Goal: Information Seeking & Learning: Learn about a topic

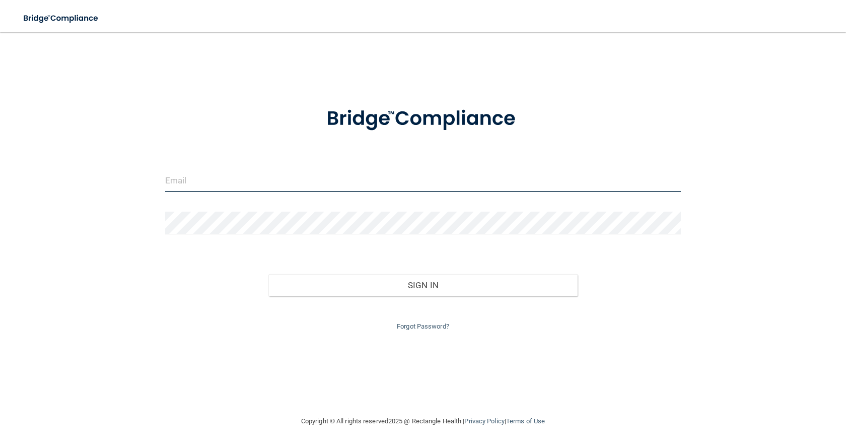
click at [430, 182] on input "email" at bounding box center [423, 180] width 516 height 23
type input "[PERSON_NAME][EMAIL_ADDRESS][PERSON_NAME][DOMAIN_NAME]"
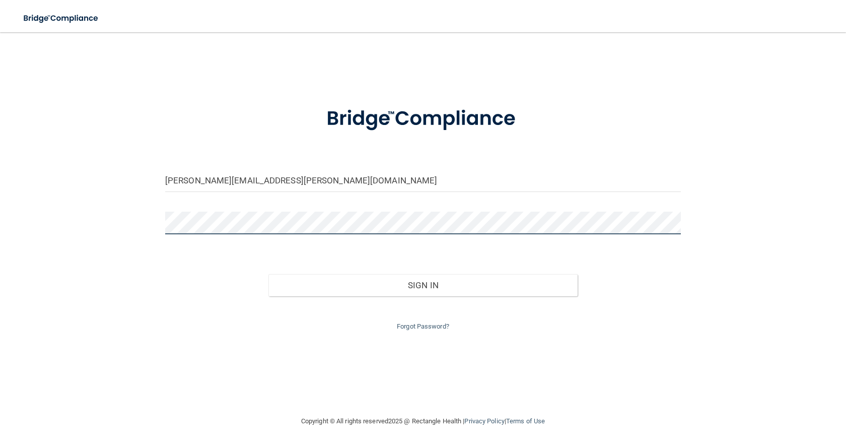
click at [268, 274] on button "Sign In" at bounding box center [422, 285] width 309 height 22
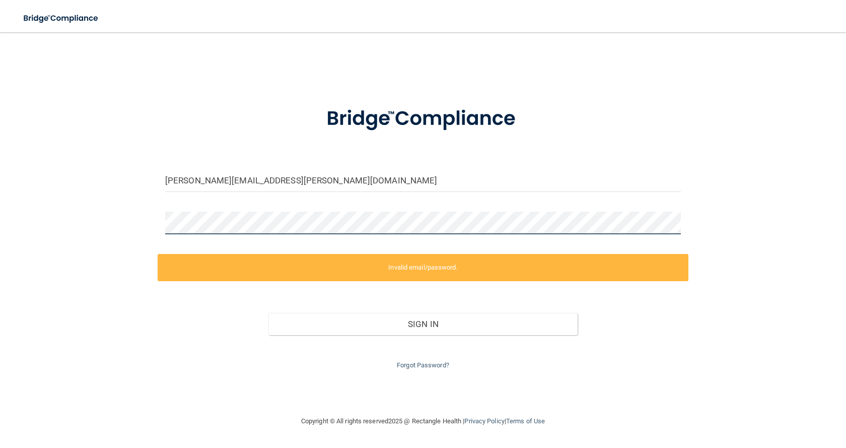
click at [69, 216] on div "[PERSON_NAME][EMAIL_ADDRESS][PERSON_NAME][DOMAIN_NAME] Invalid email/password. …" at bounding box center [423, 223] width 806 height 363
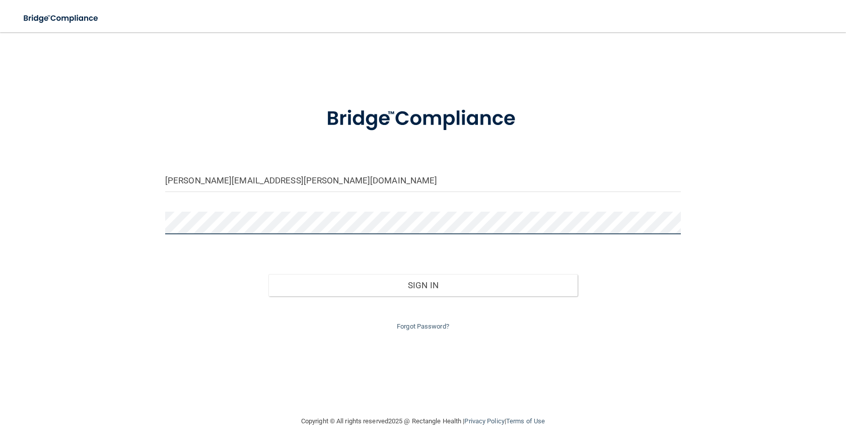
click at [268, 274] on button "Sign In" at bounding box center [422, 285] width 309 height 22
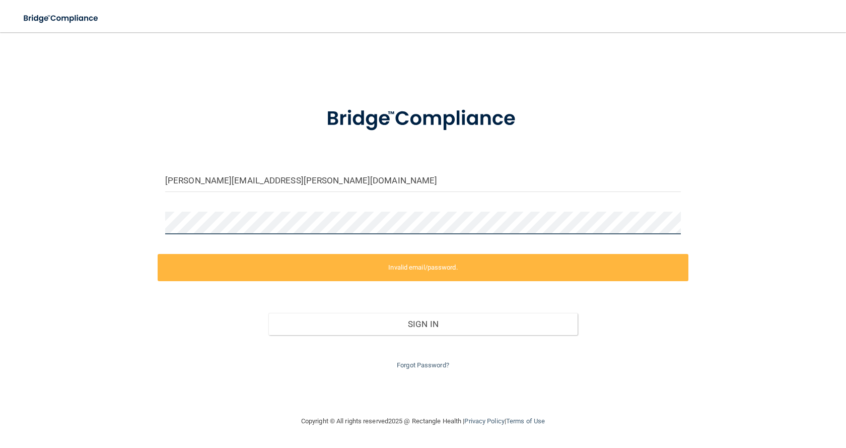
click at [117, 216] on div "[PERSON_NAME][EMAIL_ADDRESS][PERSON_NAME][DOMAIN_NAME] Invalid email/password. …" at bounding box center [423, 223] width 806 height 363
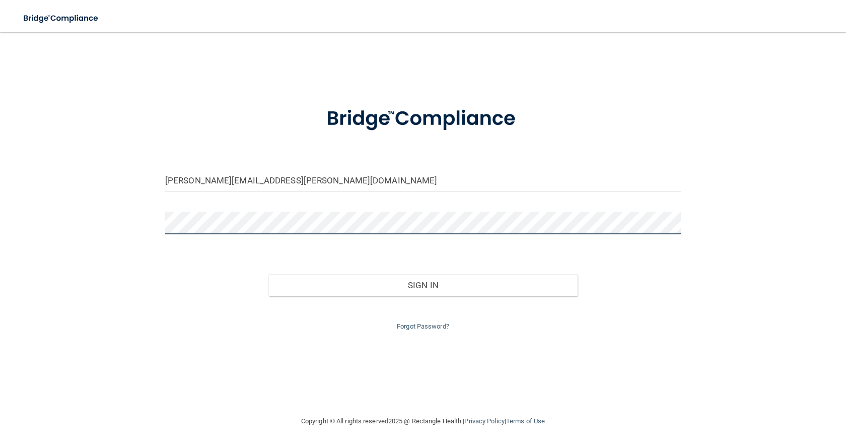
click at [268, 274] on button "Sign In" at bounding box center [422, 285] width 309 height 22
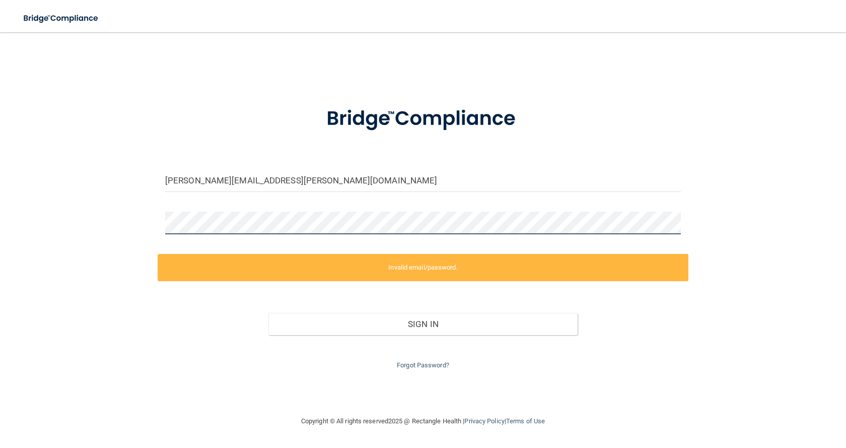
click at [142, 222] on div "[PERSON_NAME][EMAIL_ADDRESS][PERSON_NAME][DOMAIN_NAME] Invalid email/password. …" at bounding box center [423, 223] width 806 height 363
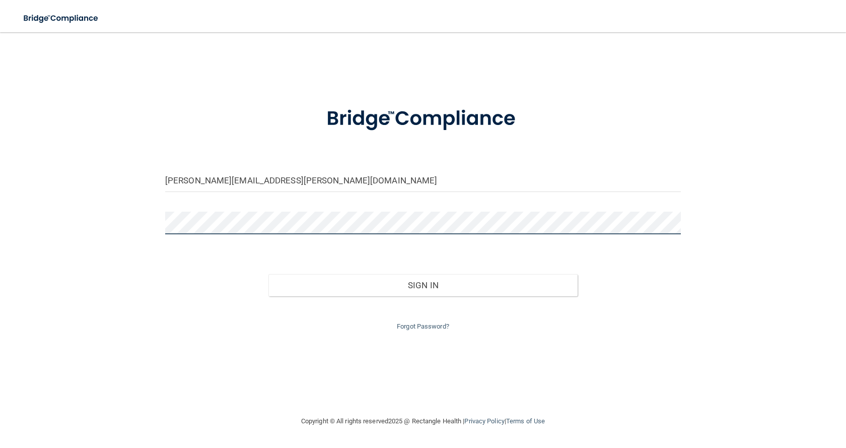
click at [268, 274] on button "Sign In" at bounding box center [422, 285] width 309 height 22
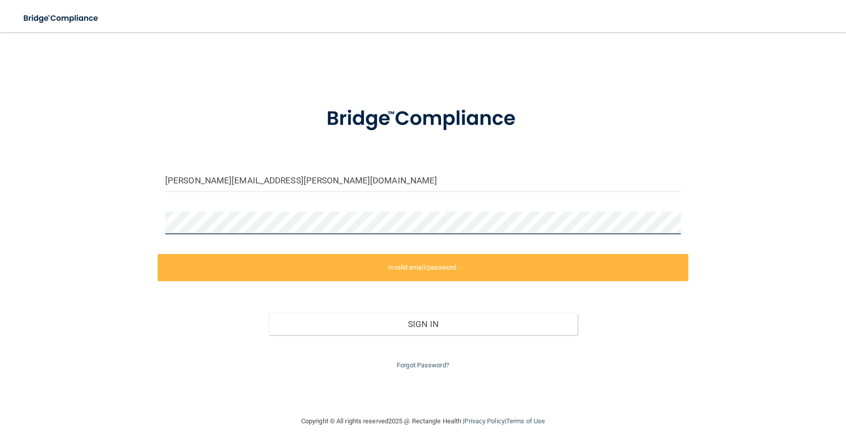
click at [154, 212] on div "[PERSON_NAME][EMAIL_ADDRESS][PERSON_NAME][DOMAIN_NAME] Invalid email/password. …" at bounding box center [423, 223] width 806 height 363
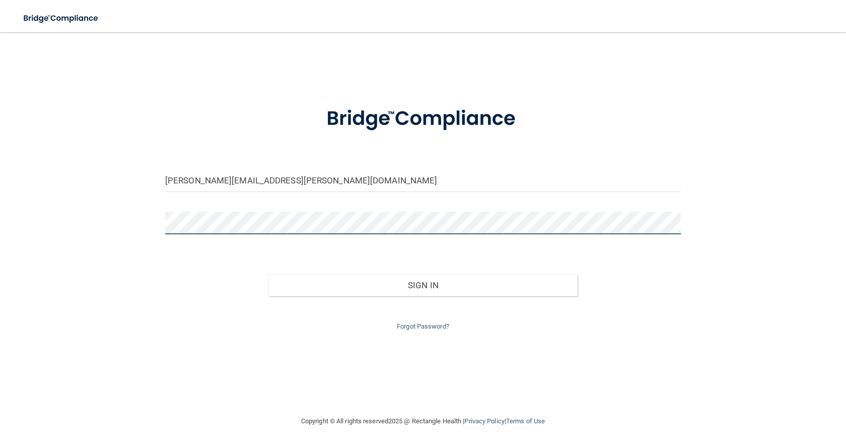
click at [268, 274] on button "Sign In" at bounding box center [422, 285] width 309 height 22
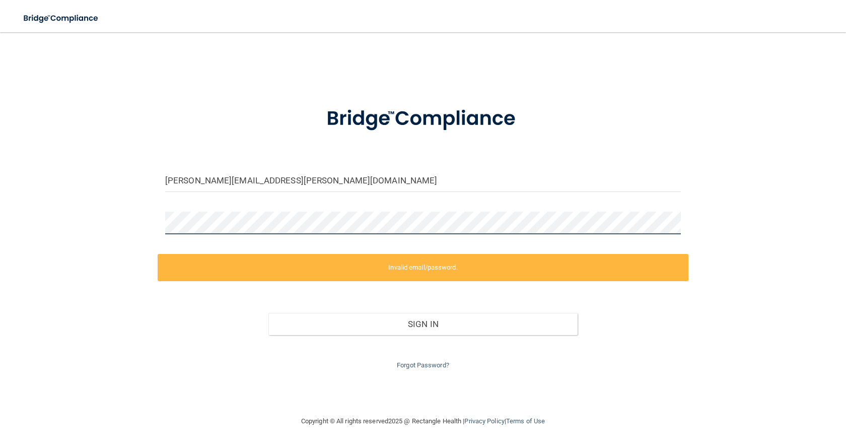
click at [102, 222] on div "[PERSON_NAME][EMAIL_ADDRESS][PERSON_NAME][DOMAIN_NAME] Invalid email/password. …" at bounding box center [423, 223] width 806 height 363
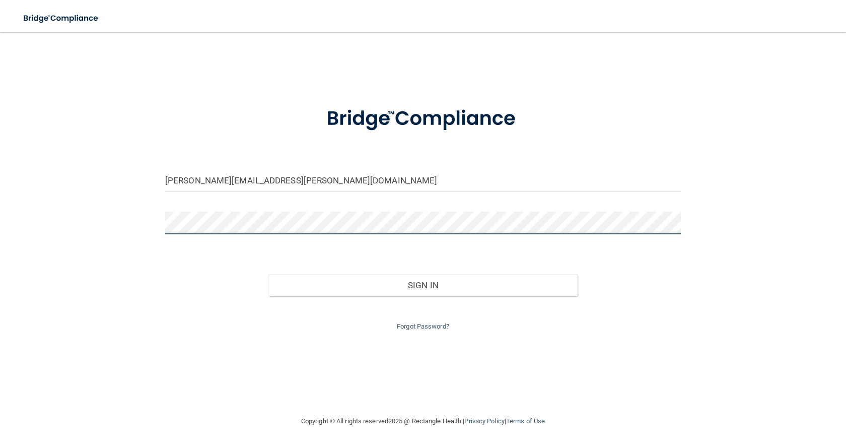
click at [268, 274] on button "Sign In" at bounding box center [422, 285] width 309 height 22
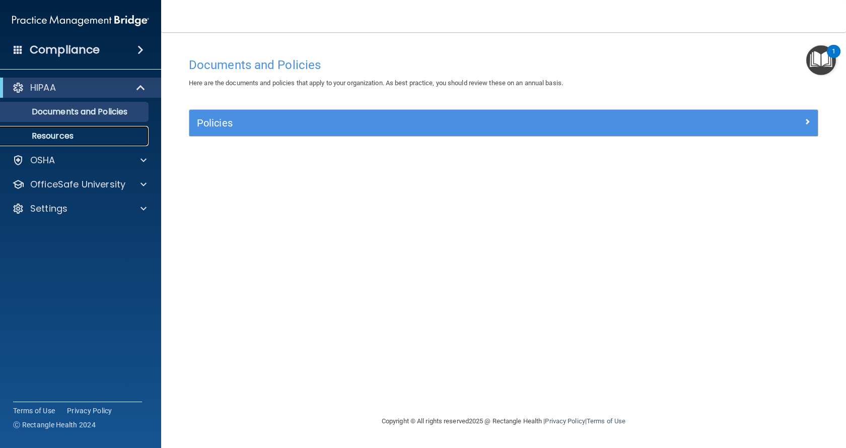
click at [69, 136] on p "Resources" at bounding box center [76, 136] width 138 height 10
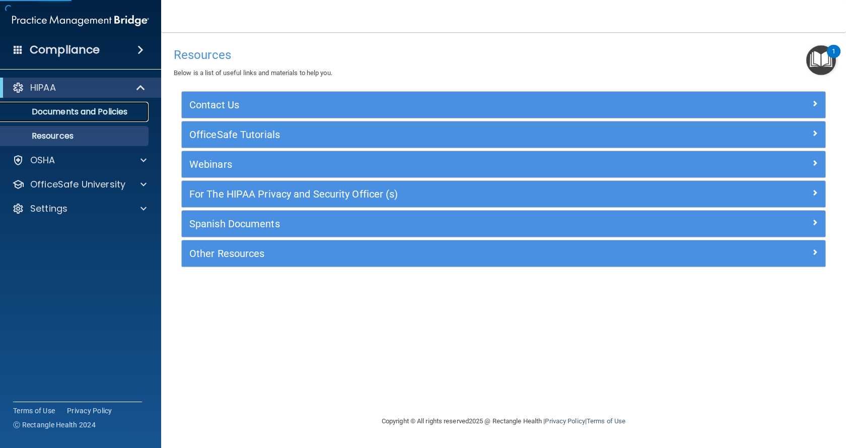
click at [65, 114] on p "Documents and Policies" at bounding box center [76, 112] width 138 height 10
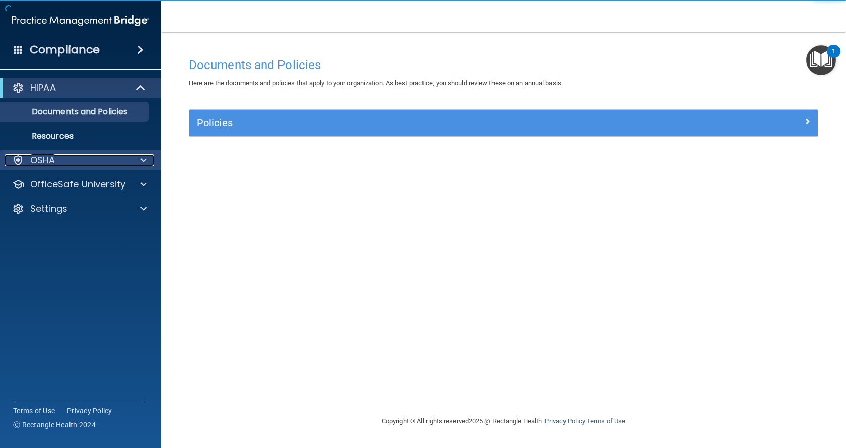
click at [69, 157] on div "OSHA" at bounding box center [67, 160] width 125 height 12
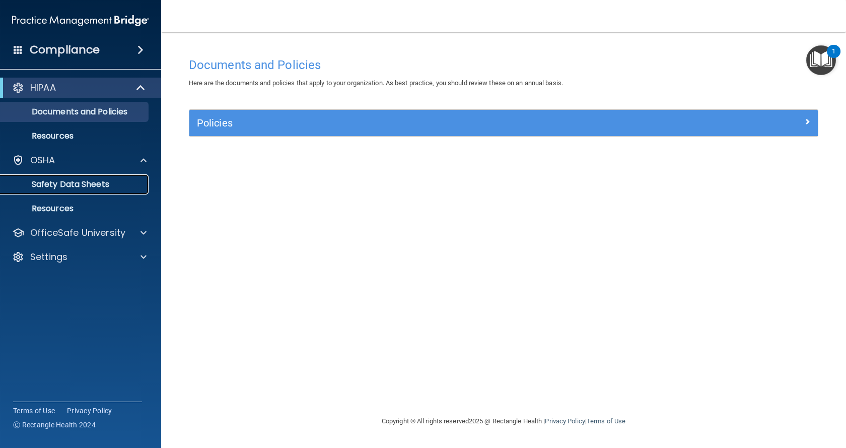
click at [75, 176] on link "Safety Data Sheets" at bounding box center [69, 184] width 159 height 20
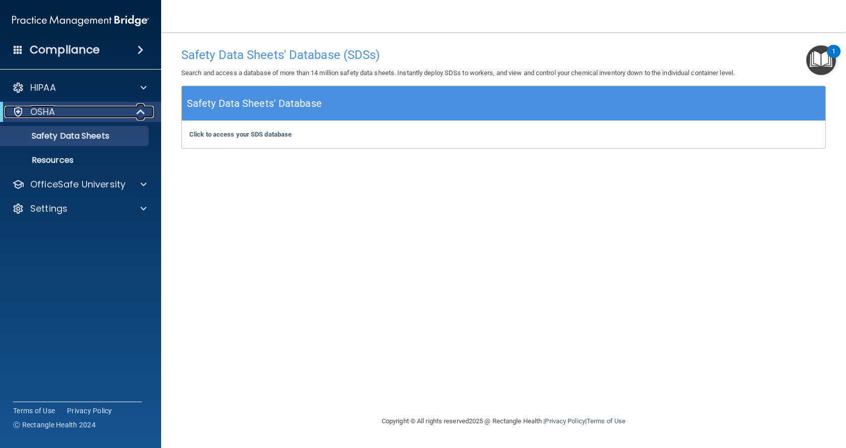
click at [62, 108] on div "OSHA" at bounding box center [67, 112] width 124 height 12
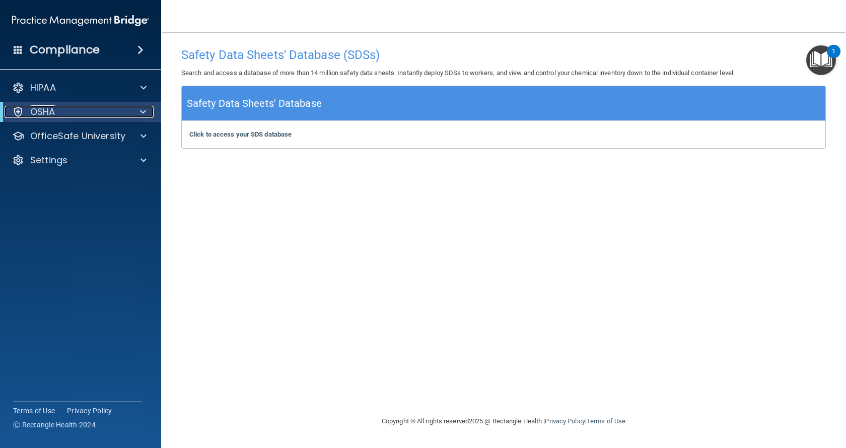
click at [49, 107] on p "OSHA" at bounding box center [42, 112] width 25 height 12
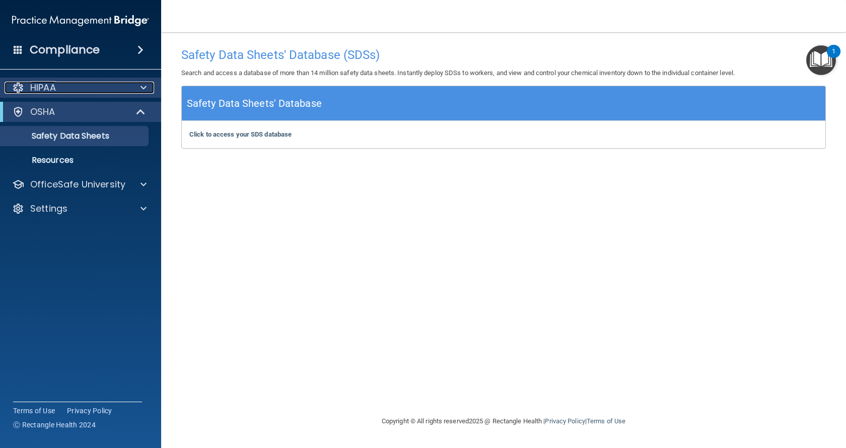
click at [51, 91] on p "HIPAA" at bounding box center [43, 88] width 26 height 12
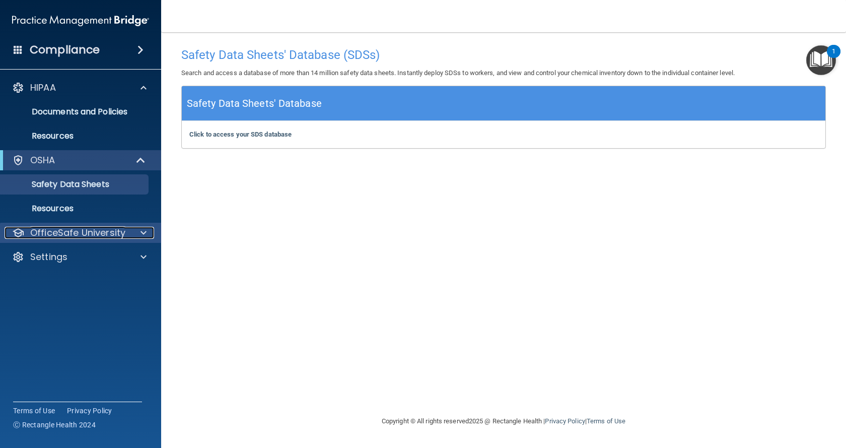
click at [141, 234] on span at bounding box center [144, 233] width 6 height 12
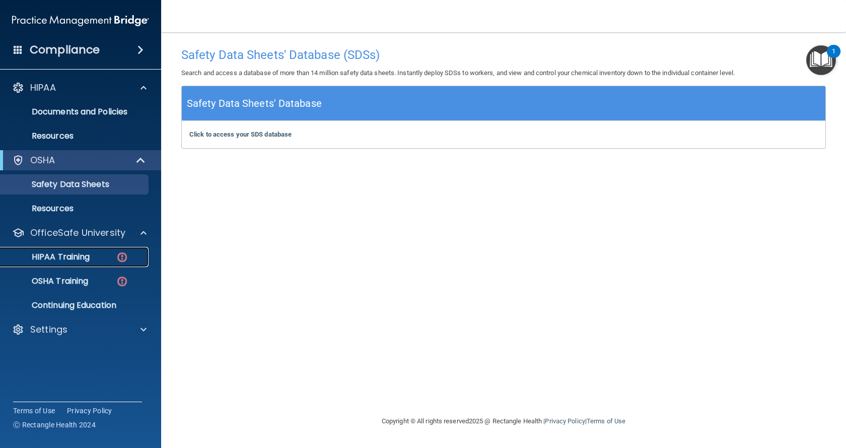
click at [79, 253] on p "HIPAA Training" at bounding box center [48, 257] width 83 height 10
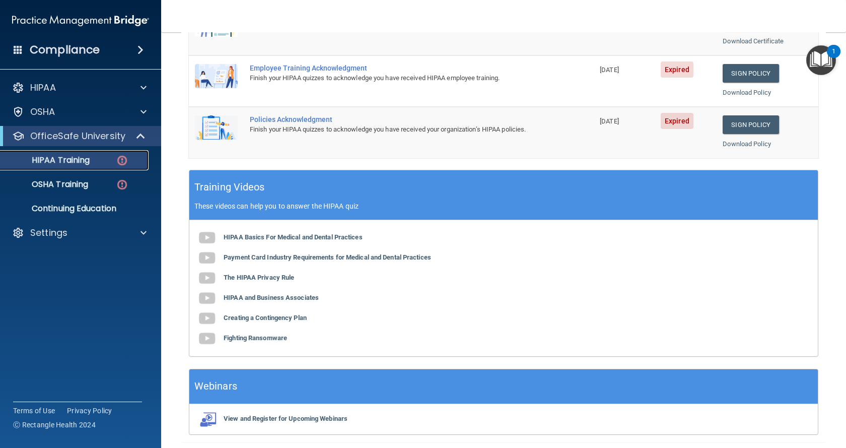
scroll to position [302, 0]
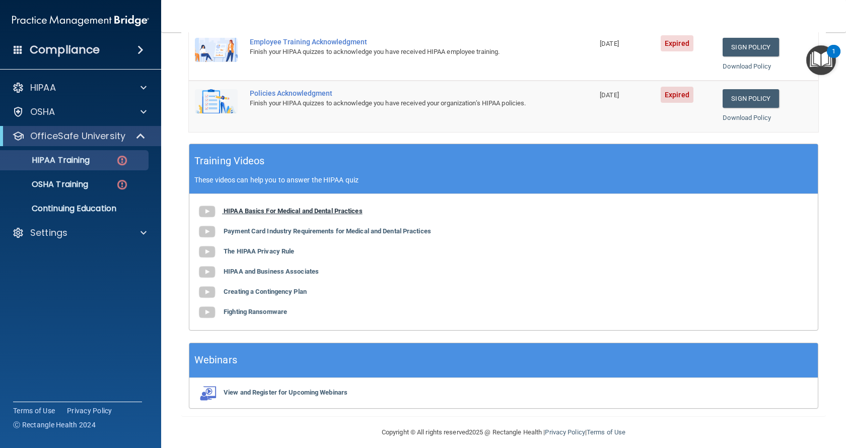
click at [216, 211] on img at bounding box center [207, 211] width 20 height 20
click at [241, 234] on b "Payment Card Industry Requirements for Medical and Dental Practices" at bounding box center [328, 231] width 208 height 8
click at [239, 249] on b "The HIPAA Privacy Rule" at bounding box center [259, 251] width 71 height 8
click at [238, 269] on b "HIPAA and Business Associates" at bounding box center [271, 271] width 95 height 8
click at [251, 266] on div "HIPAA Basics For Medical and Dental Practices Payment Card Industry Requirement…" at bounding box center [503, 262] width 629 height 136
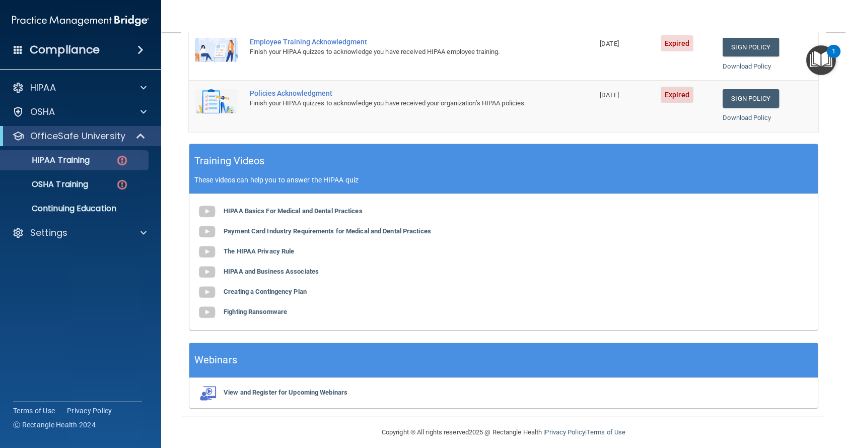
click at [251, 267] on div "HIPAA Basics For Medical and Dental Practices Payment Card Industry Requirement…" at bounding box center [503, 262] width 629 height 136
click at [250, 268] on b "HIPAA and Business Associates" at bounding box center [271, 271] width 95 height 8
